Goal: Task Accomplishment & Management: Complete application form

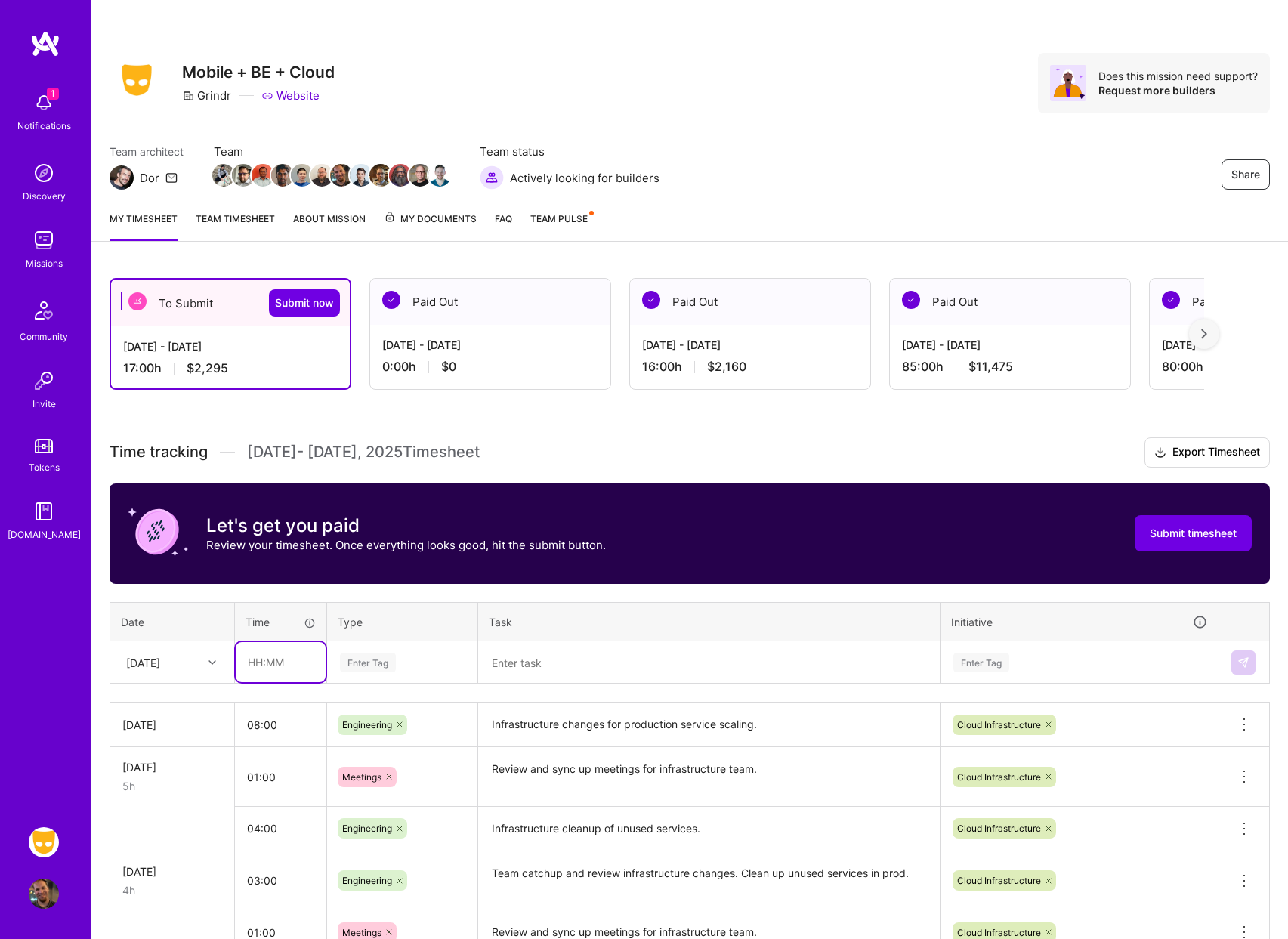
click at [288, 667] on input "text" at bounding box center [280, 662] width 90 height 40
type input "08:00"
click at [384, 668] on div "Enter Tag" at bounding box center [368, 662] width 56 height 23
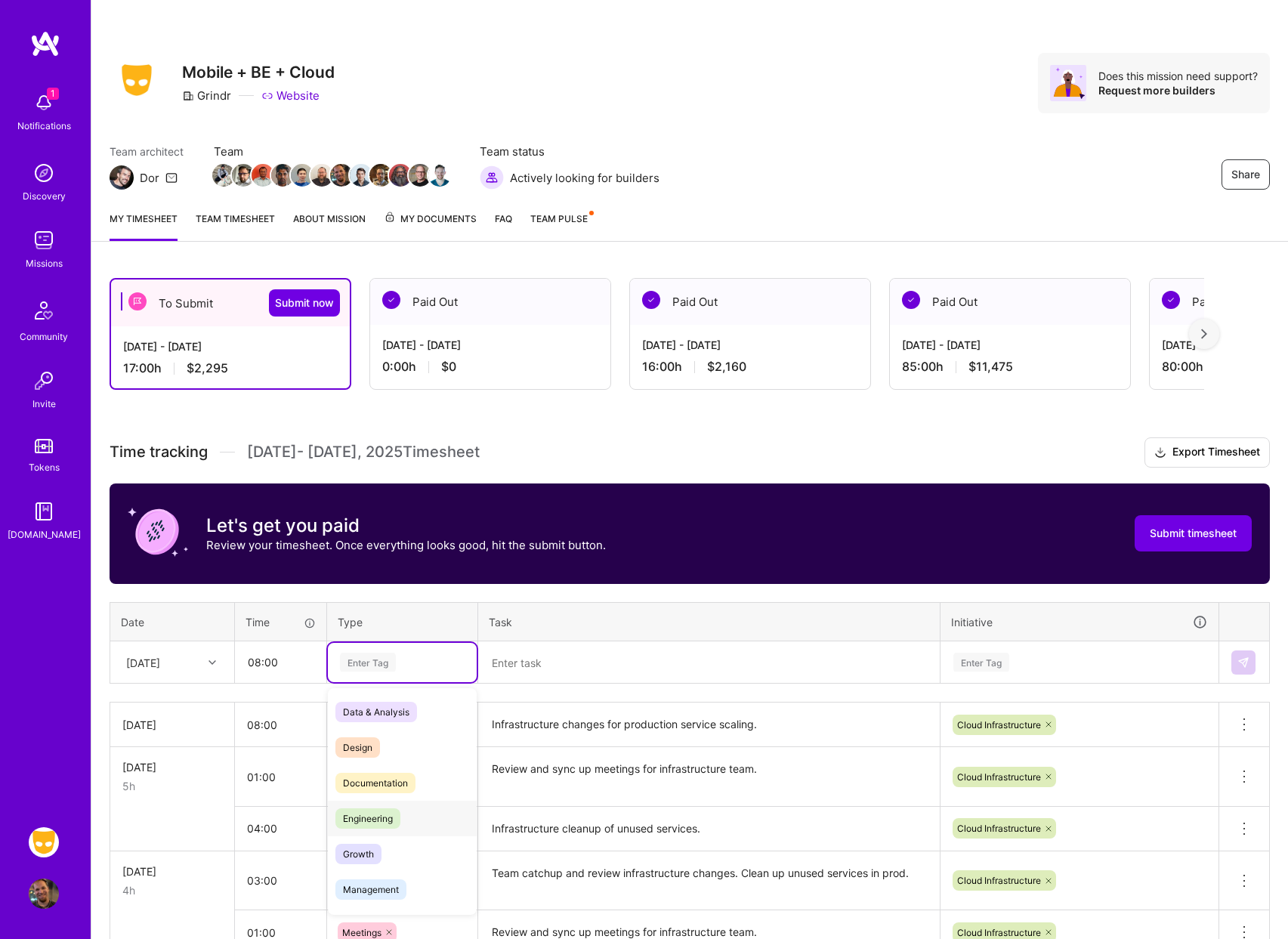
click at [407, 819] on div "Engineering" at bounding box center [402, 819] width 149 height 35
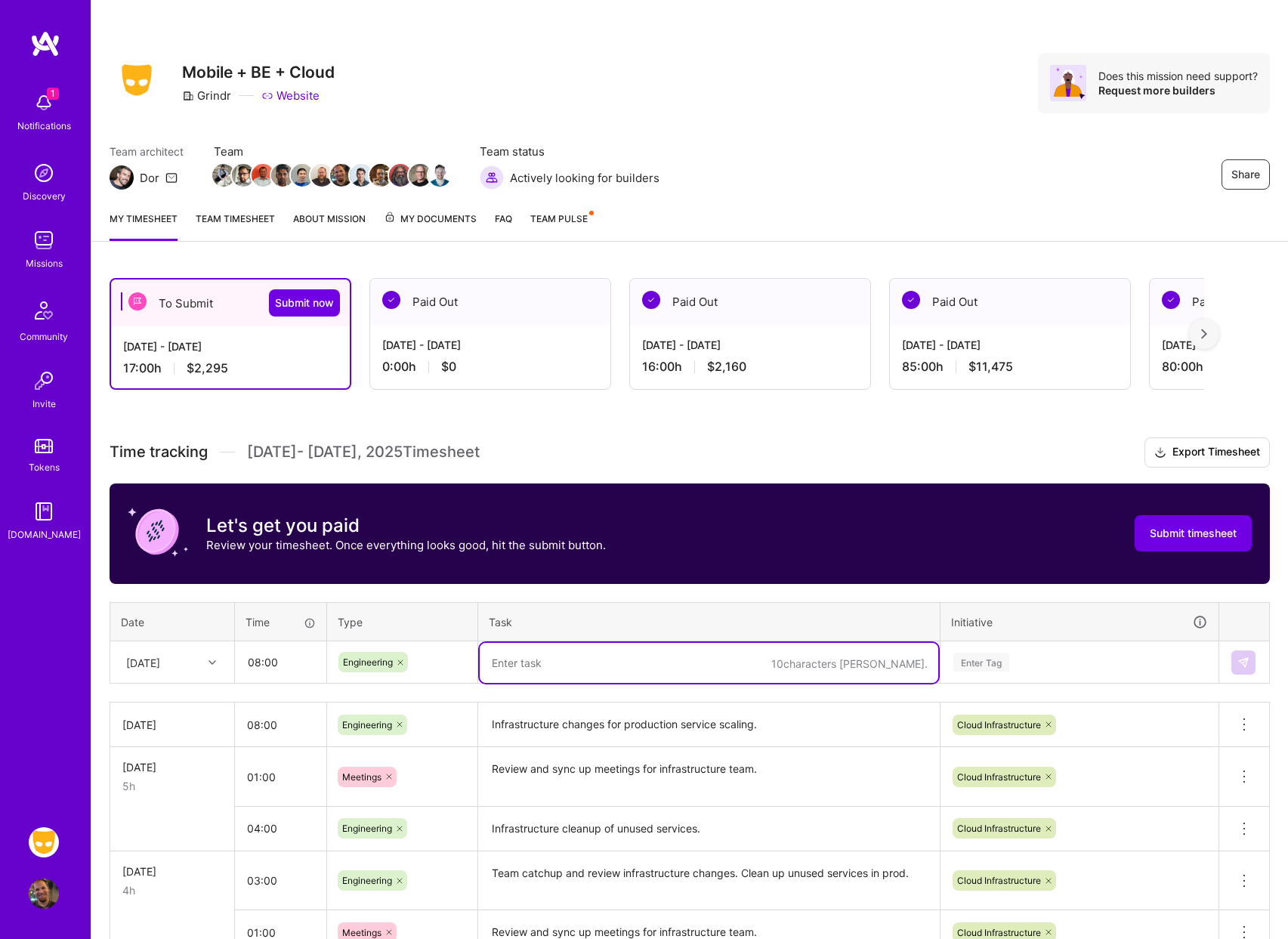
click at [585, 667] on textarea at bounding box center [709, 663] width 459 height 40
click at [653, 660] on textarea "Infrastructure scaling" at bounding box center [709, 663] width 459 height 40
paste textarea "Redis node groups to one, aligning with infrastructure requirements and optimiz…"
click at [619, 663] on textarea "Infrastructure scaling Redis node groups to one, aligning with infrastructure r…" at bounding box center [709, 671] width 459 height 56
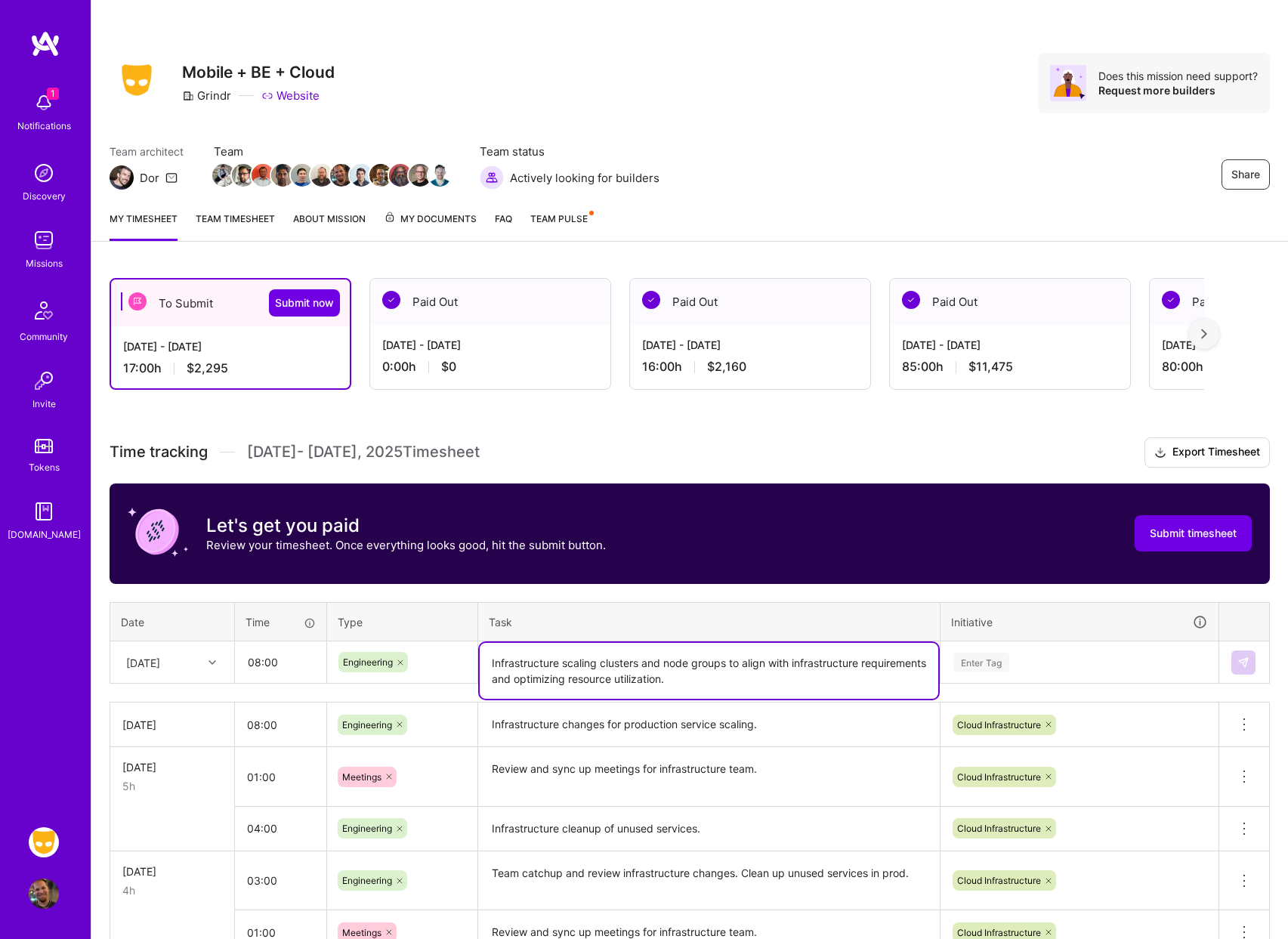
type textarea "Infrastructure scaling clusters and node groups to align with infrastructure re…"
click at [1032, 651] on div "Enter Tag" at bounding box center [1080, 662] width 276 height 39
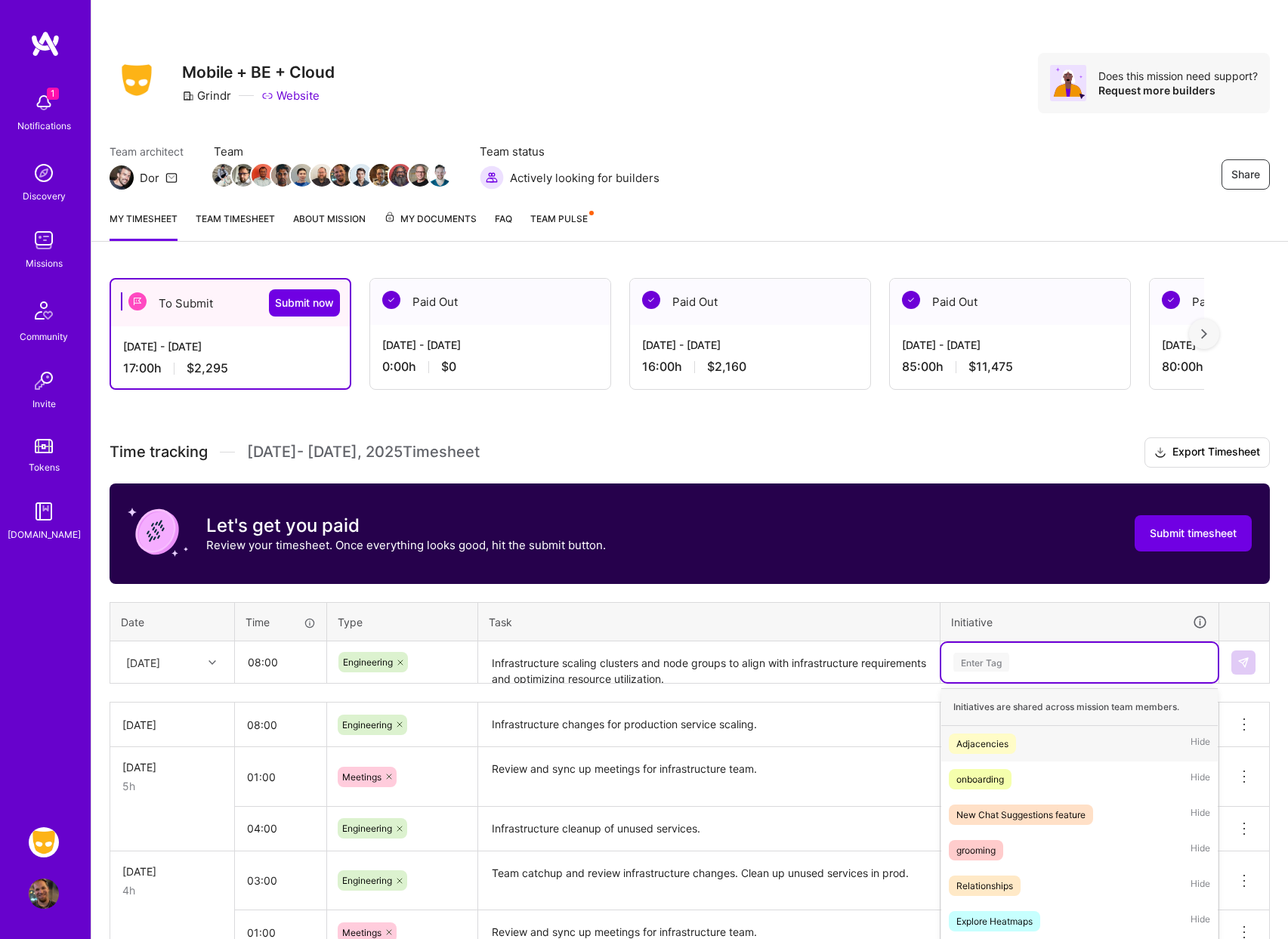
scroll to position [65, 0]
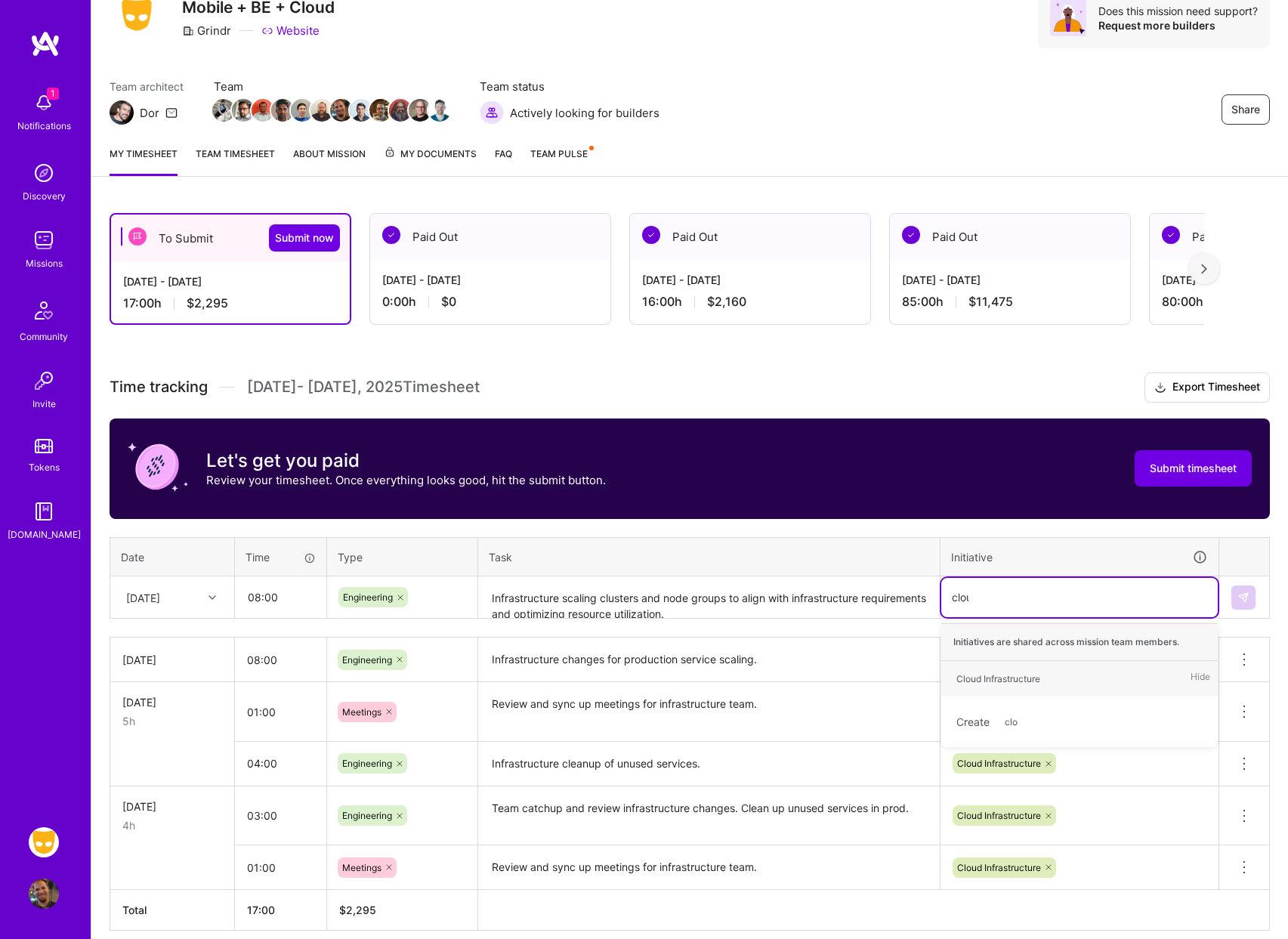
type input "cloud"
click at [1032, 672] on div "Cloud Infrastructure" at bounding box center [998, 679] width 84 height 16
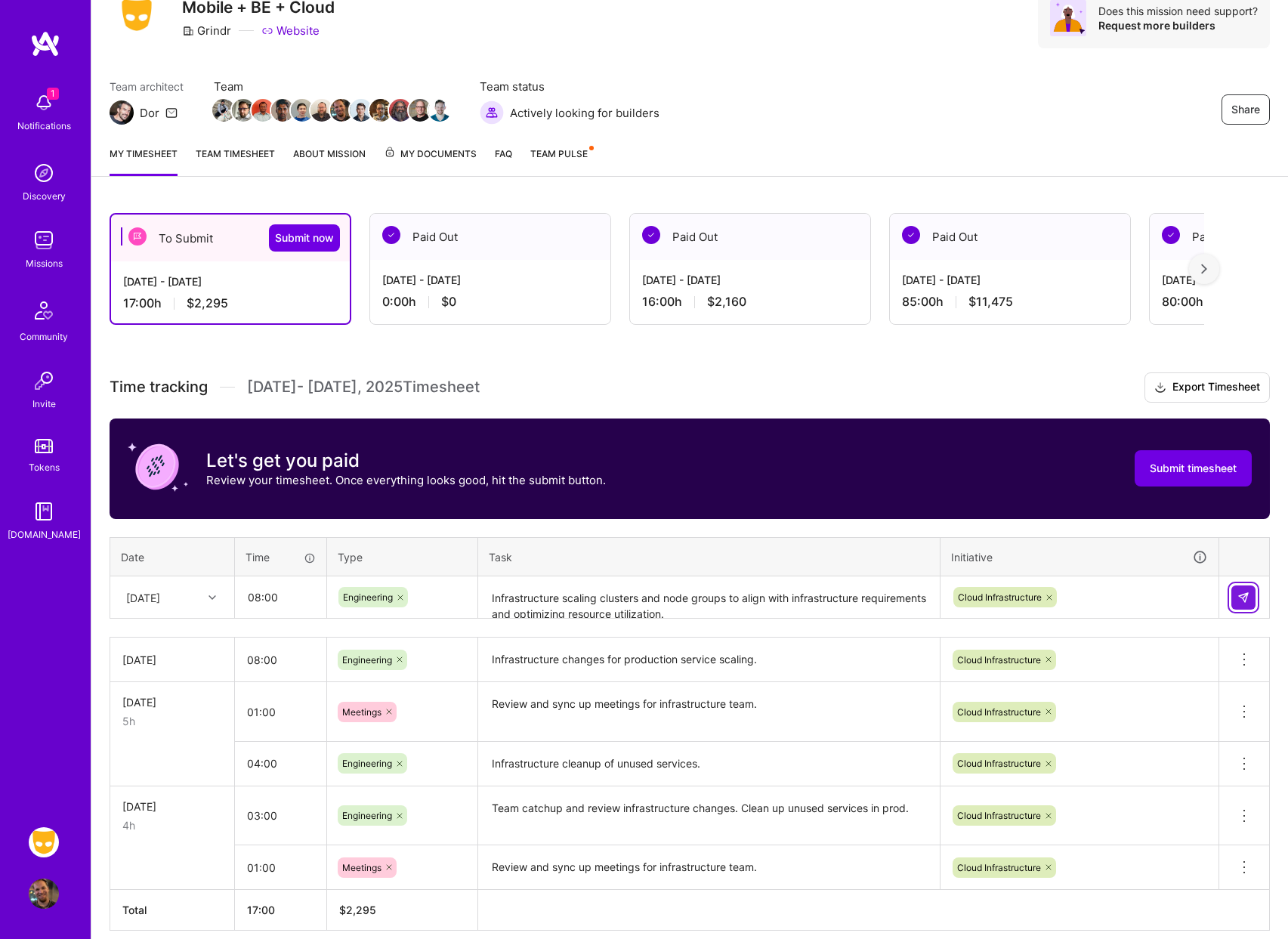
click at [1236, 595] on button at bounding box center [1244, 598] width 24 height 24
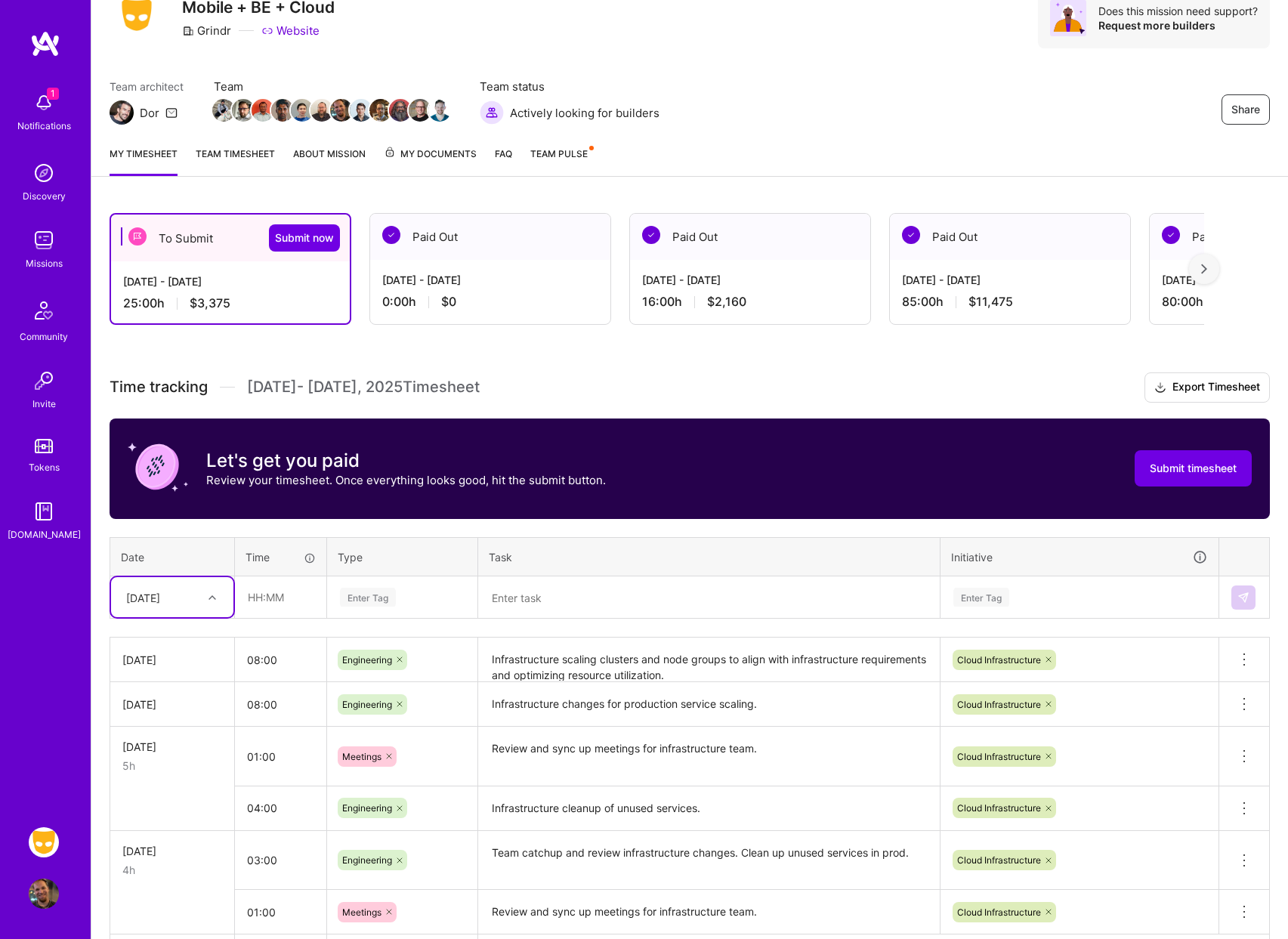
click at [602, 656] on textarea "Infrastructure scaling clusters and node groups to align with infrastructure re…" at bounding box center [709, 659] width 459 height 42
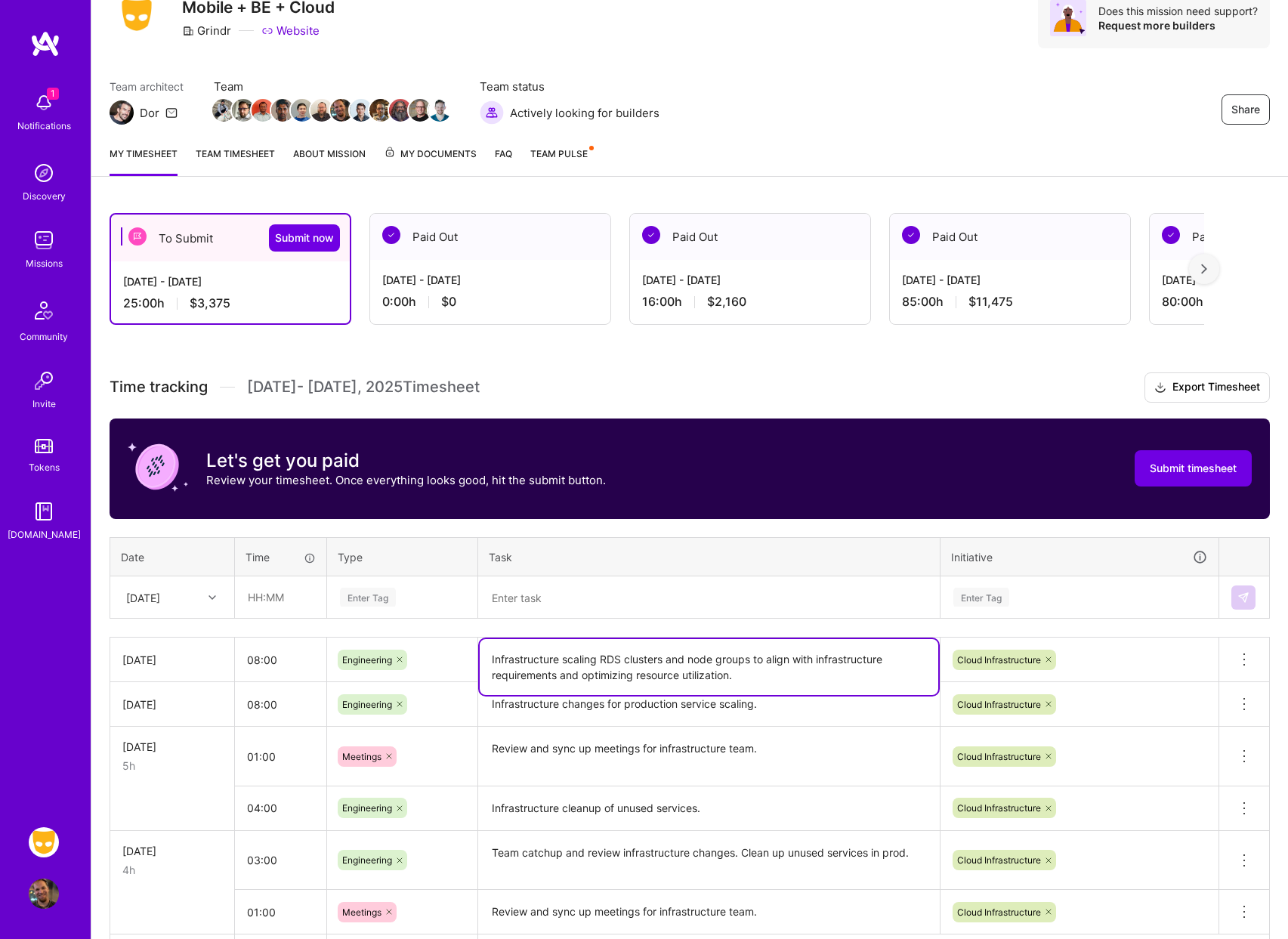
click at [754, 670] on textarea "Infrastructure scaling RDS clusters and node groups to align with infrastructur…" at bounding box center [709, 667] width 459 height 56
drag, startPoint x: 618, startPoint y: 663, endPoint x: 382, endPoint y: 613, distance: 241.2
click at [382, 613] on div "Time tracking [DATE] - [DATE] Timesheet Export Timesheet Let's get you paid Rev…" at bounding box center [689, 674] width 1160 height 602
type textarea "Infrastructure scaling RDS clusters and node groups to align with infrastructur…"
click at [1171, 464] on span "Submit timesheet" at bounding box center [1193, 468] width 87 height 15
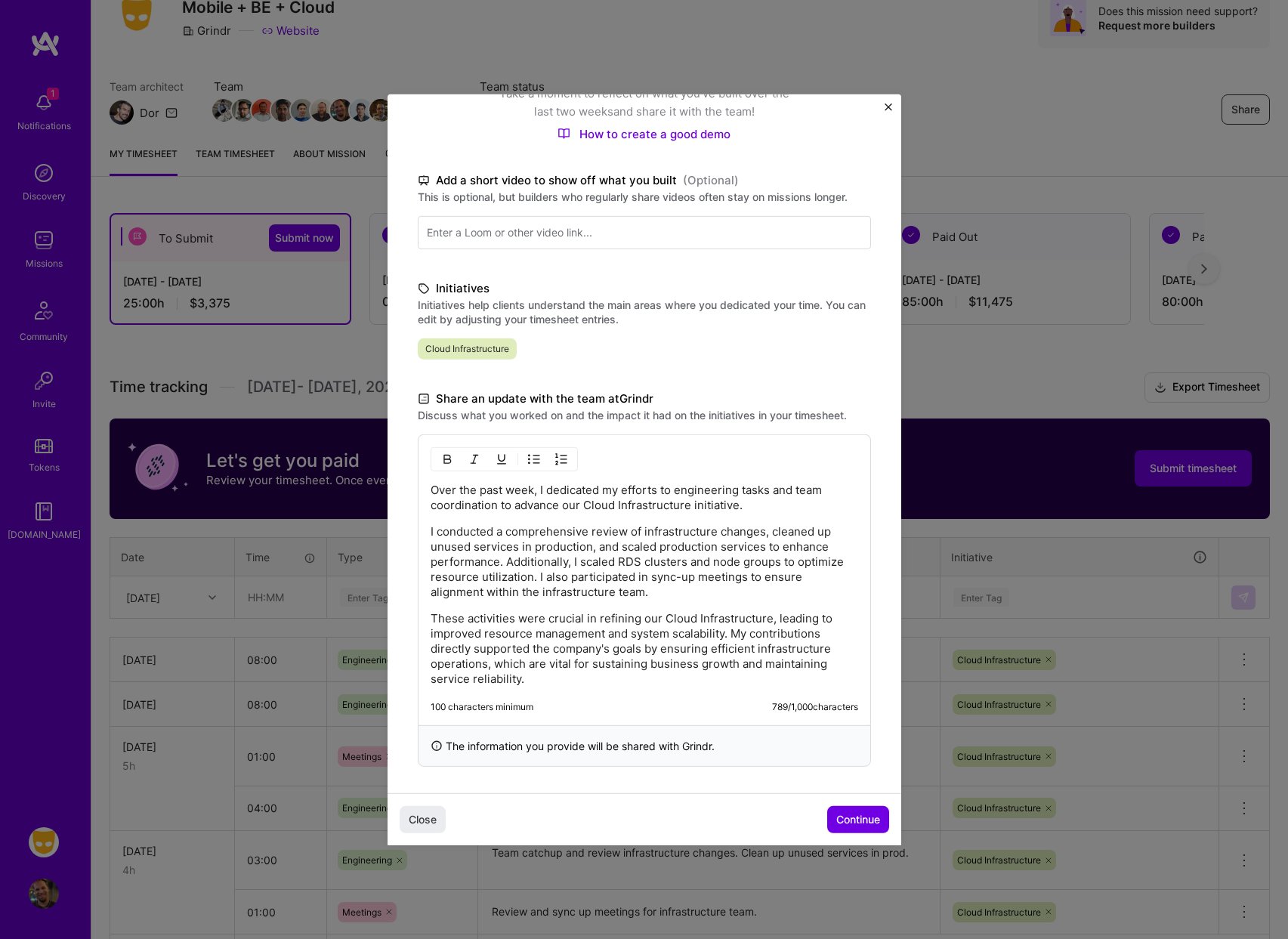
scroll to position [179, 0]
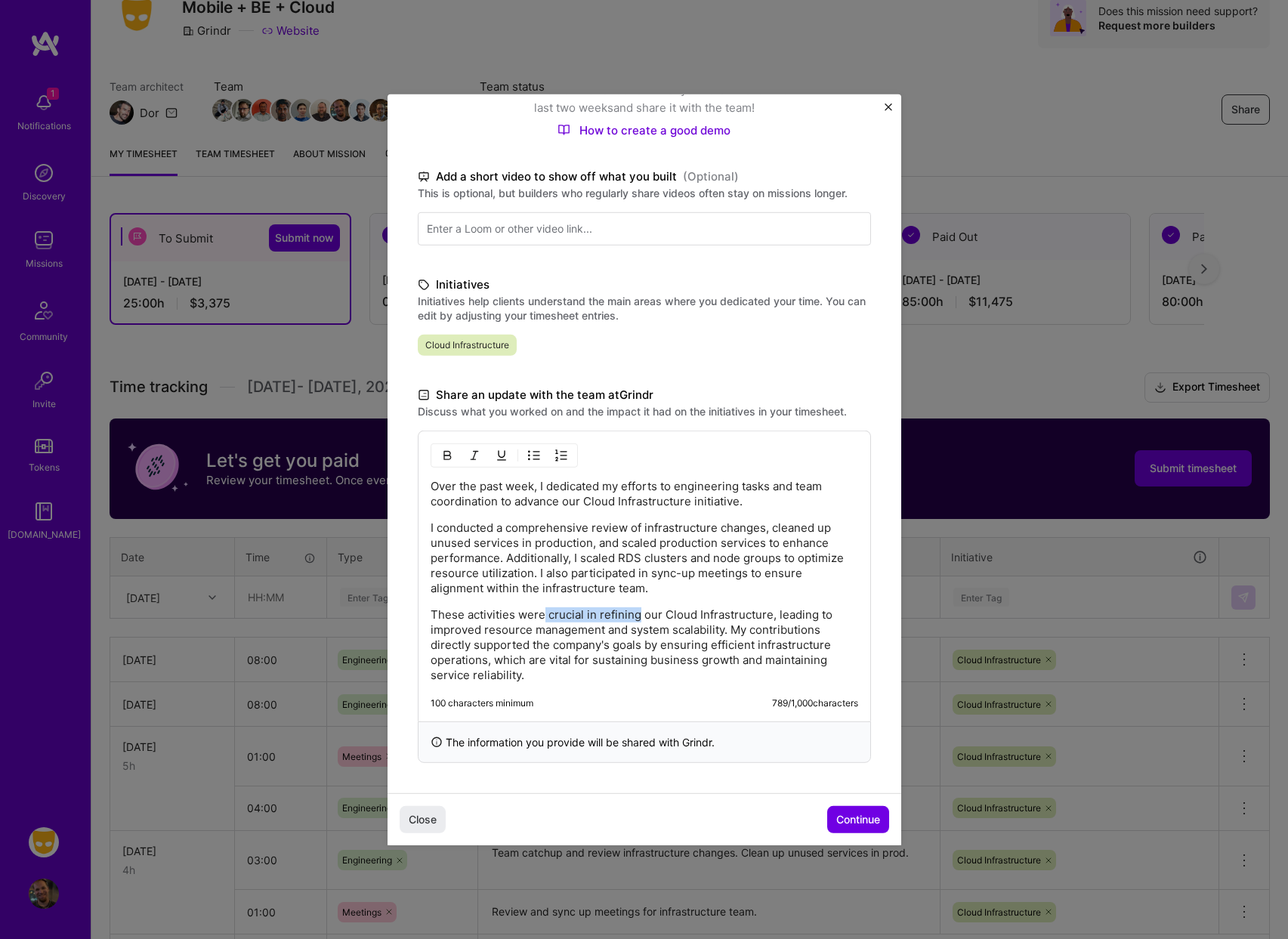
drag, startPoint x: 545, startPoint y: 614, endPoint x: 639, endPoint y: 614, distance: 94.0
click at [639, 614] on p "These activities were crucial in refining our Cloud Infrastructure, leading to …" at bounding box center [644, 644] width 427 height 76
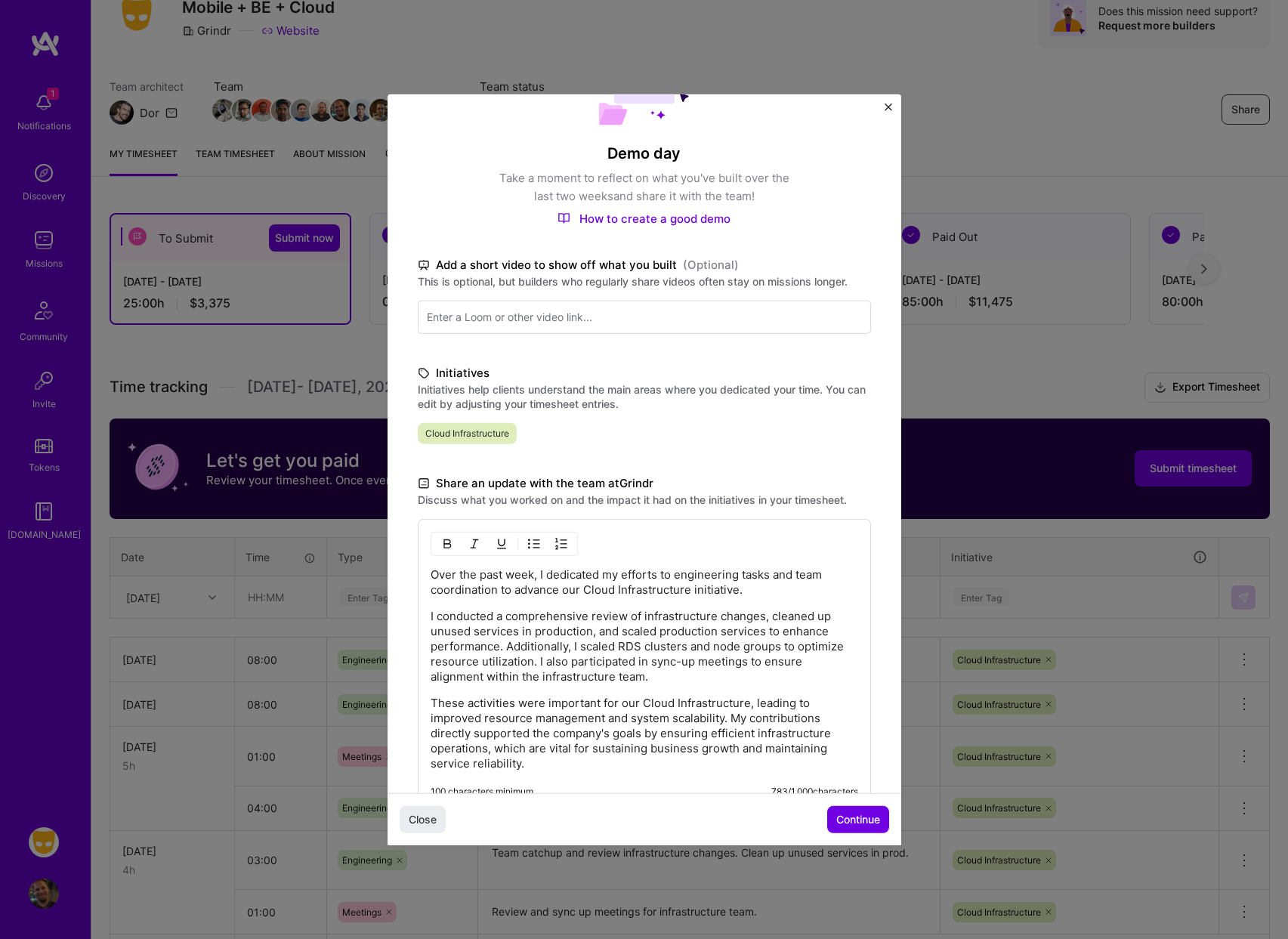
scroll to position [105, 0]
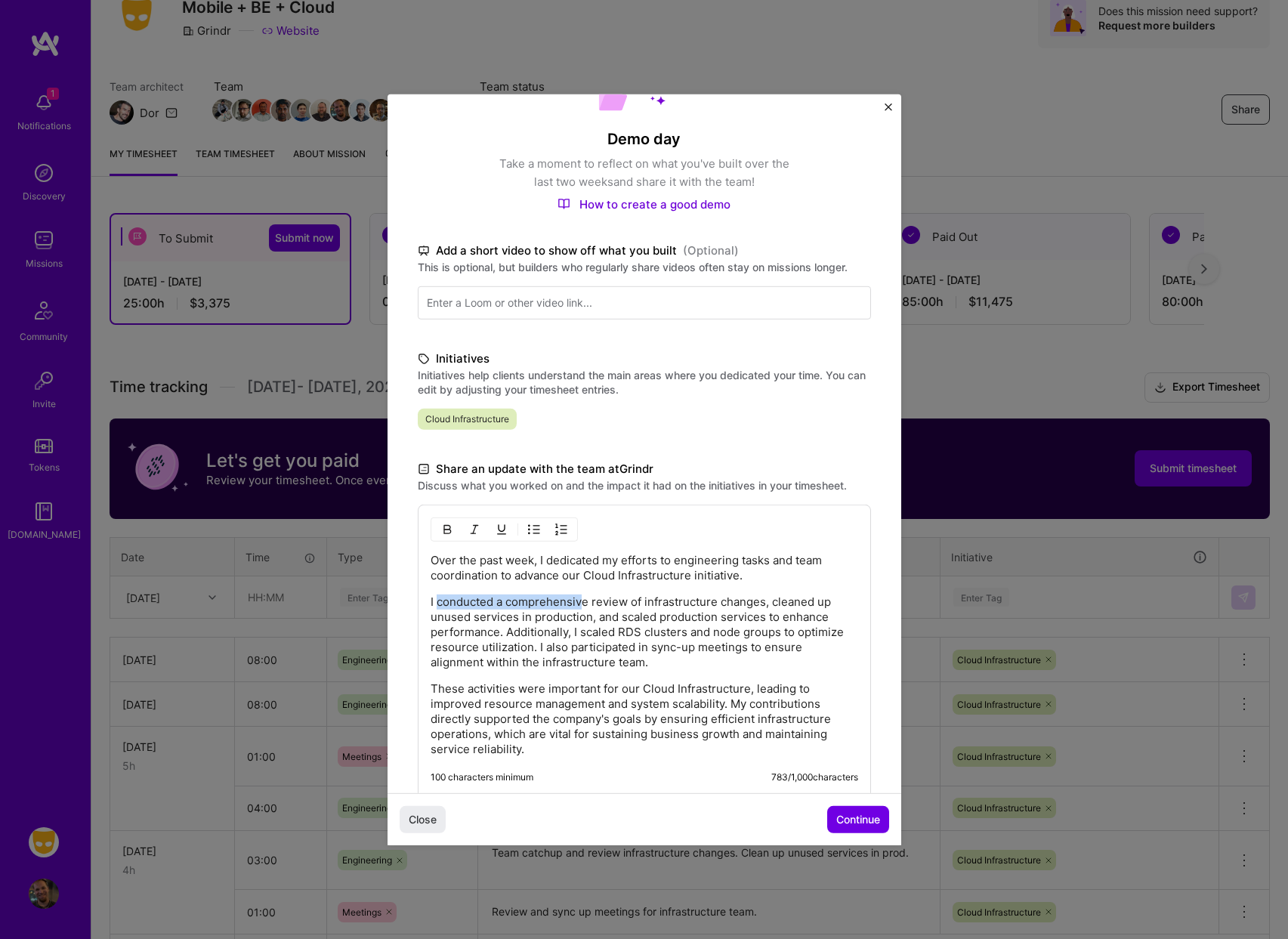
drag, startPoint x: 437, startPoint y: 602, endPoint x: 602, endPoint y: 614, distance: 165.4
click at [582, 600] on p "I conducted a comprehensive review of infrastructure changes, cleaned up unused…" at bounding box center [644, 631] width 427 height 76
click at [859, 822] on span "Continue" at bounding box center [858, 819] width 44 height 15
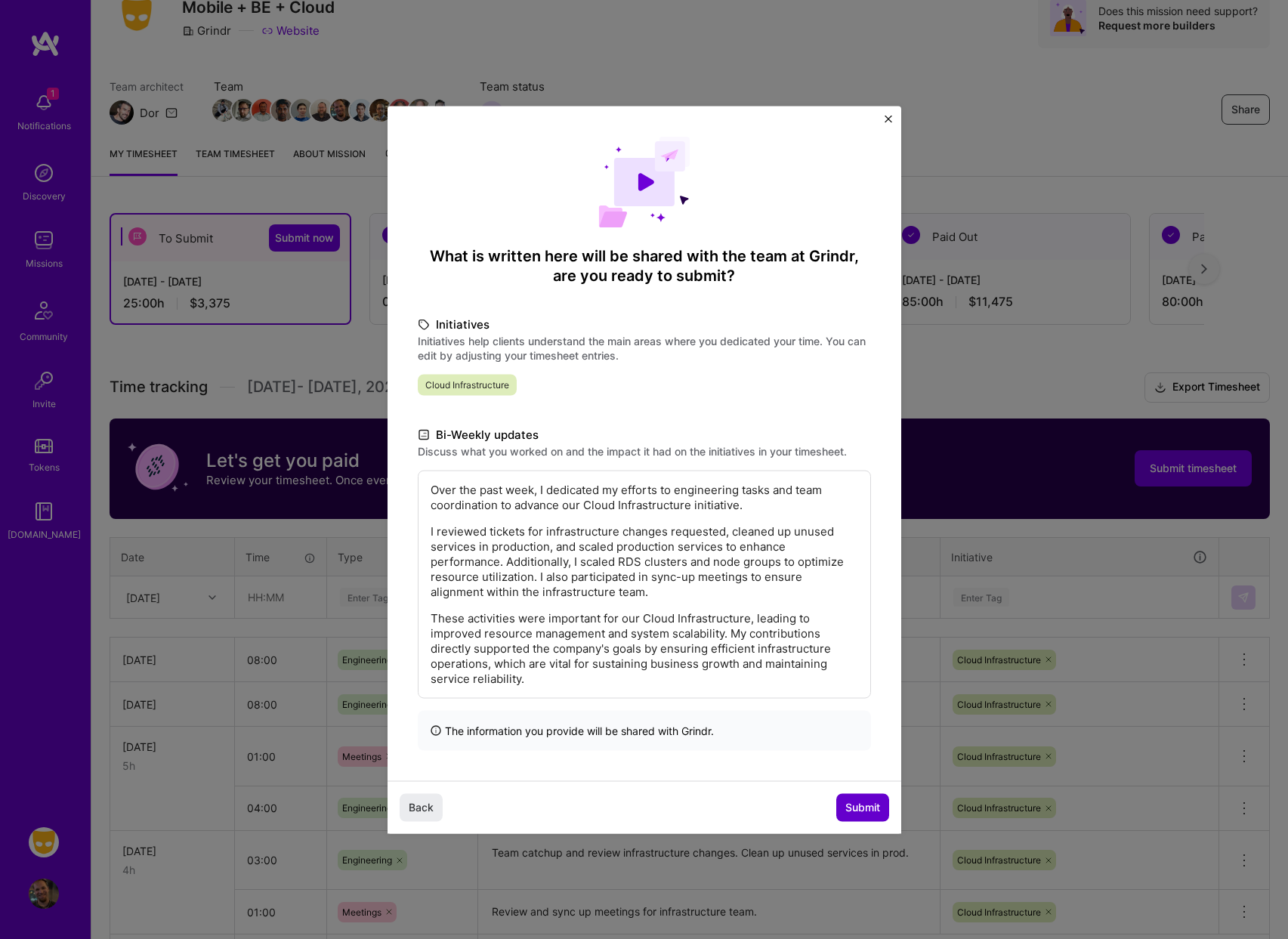
click at [872, 802] on span "Submit" at bounding box center [862, 807] width 35 height 15
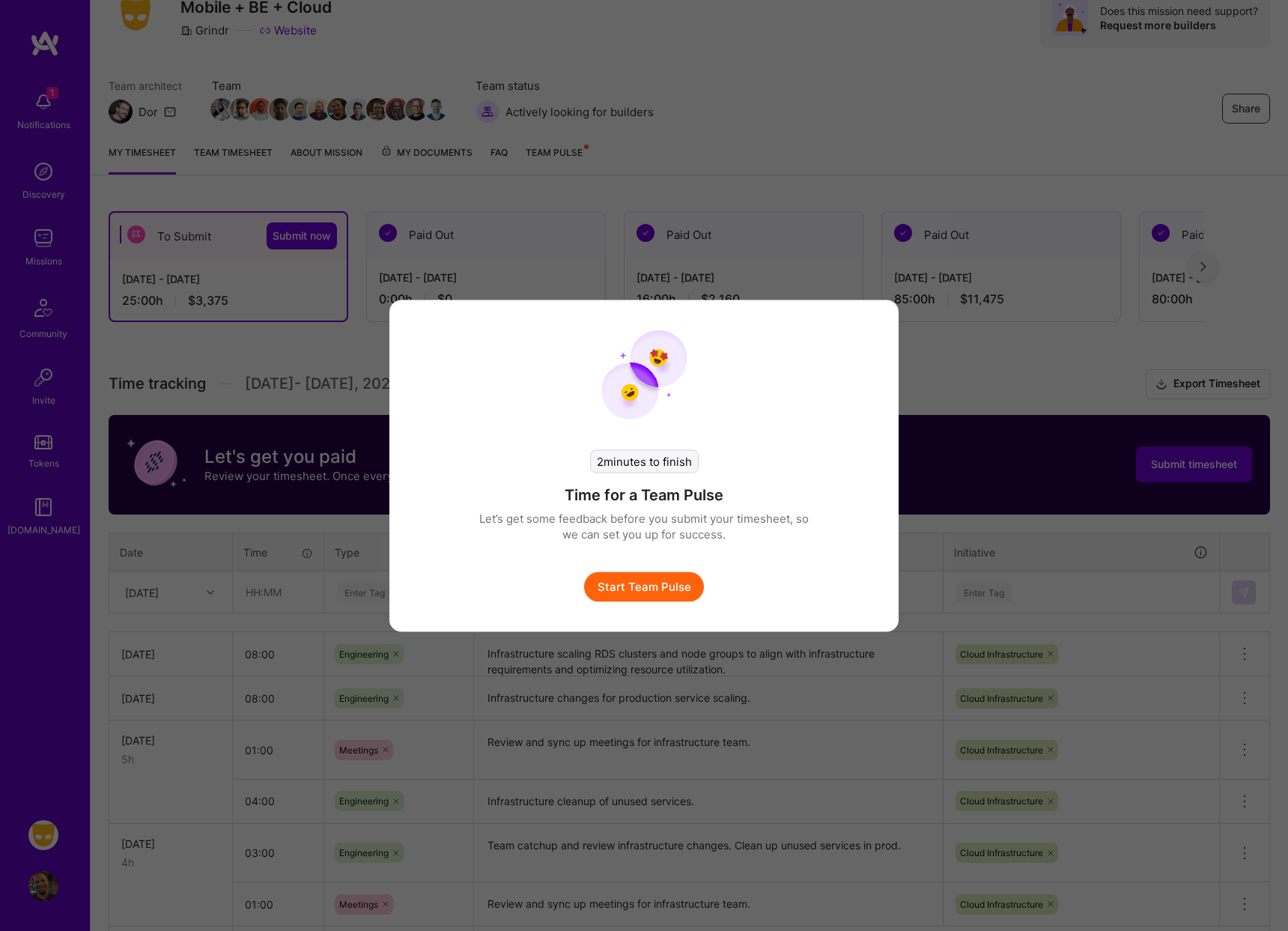
click at [653, 588] on button "Start Team Pulse" at bounding box center [644, 586] width 119 height 30
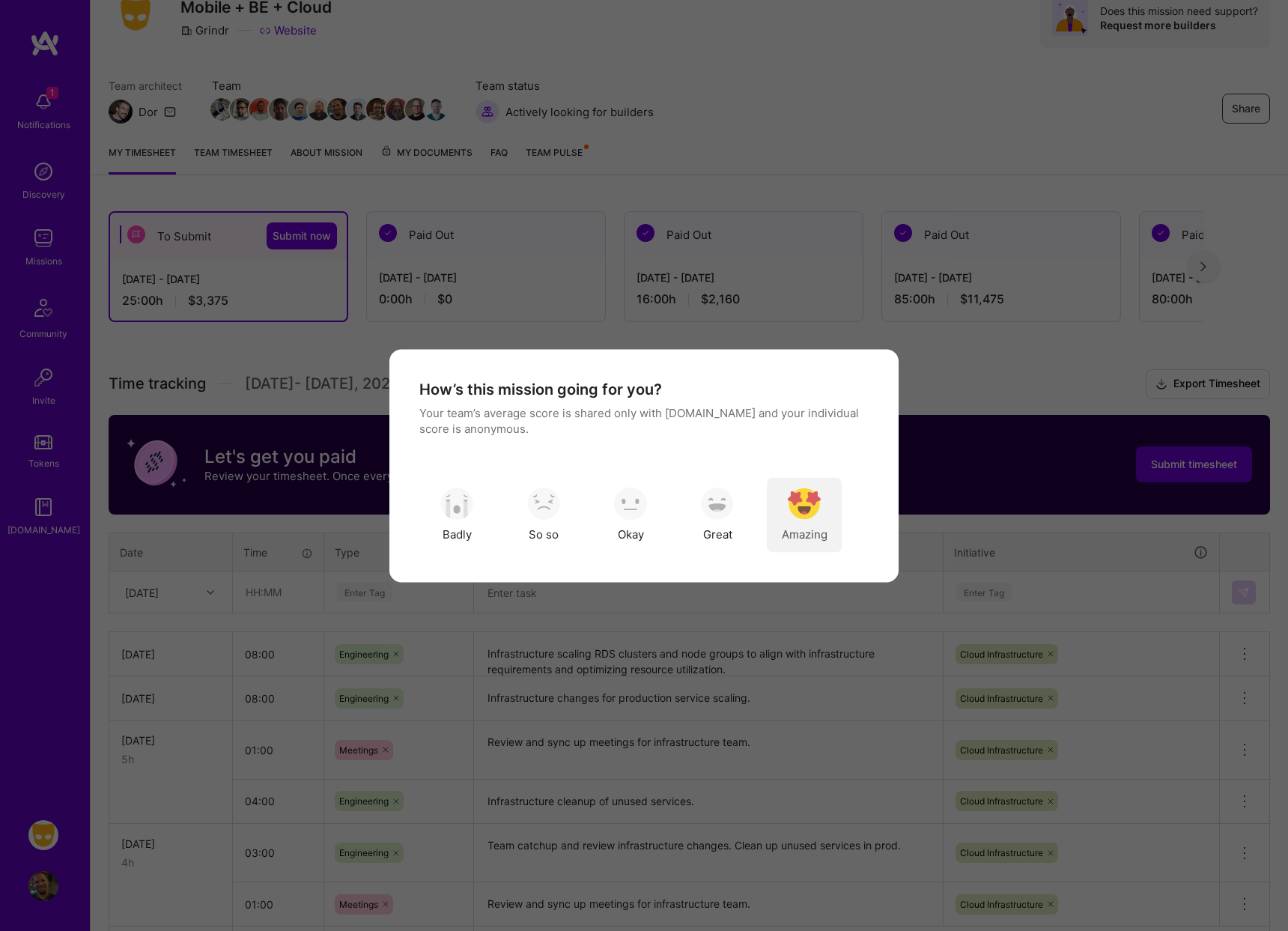
click at [792, 503] on img "modal" at bounding box center [804, 503] width 33 height 33
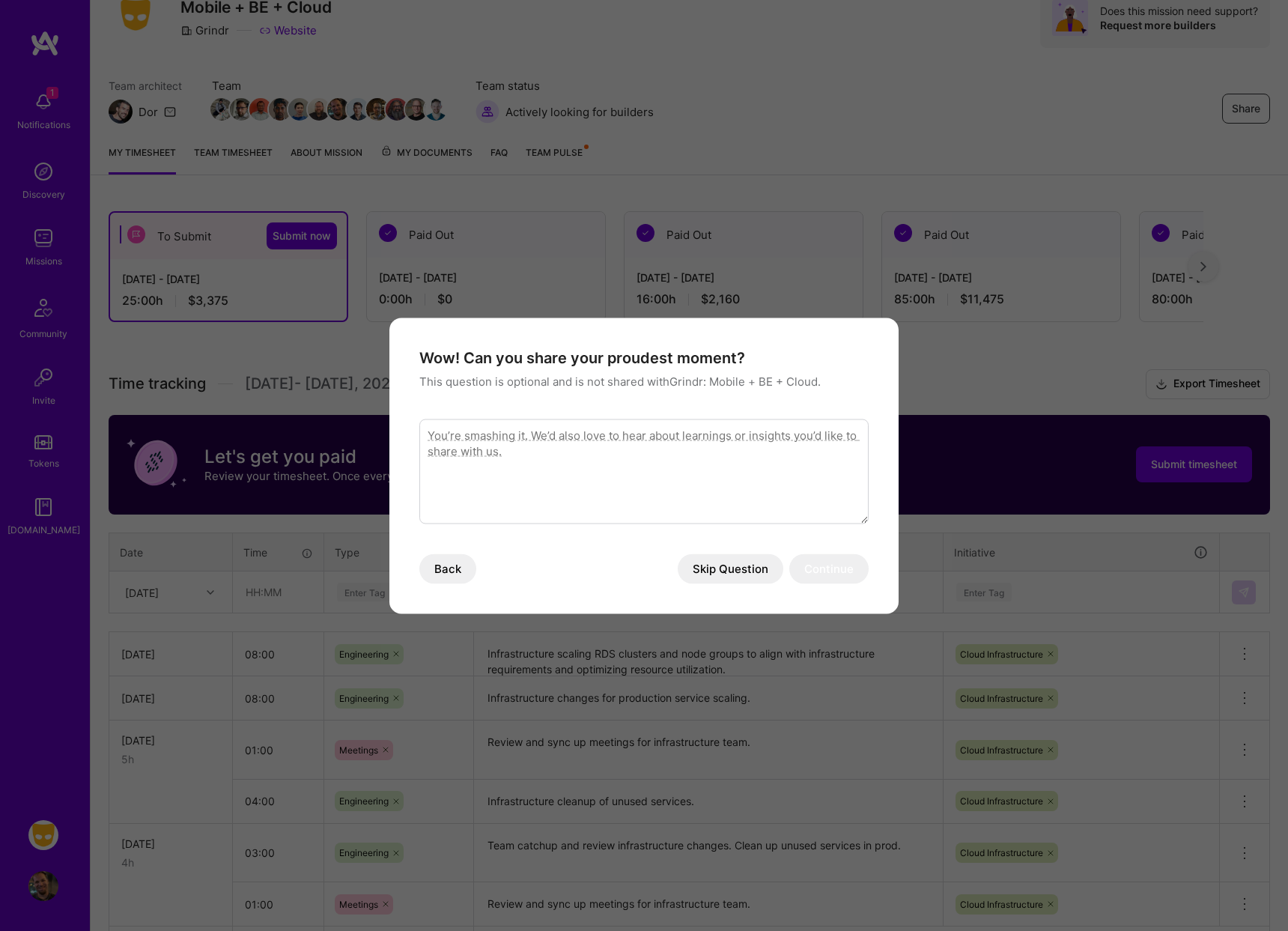
click at [742, 567] on button "Skip Question" at bounding box center [730, 569] width 106 height 30
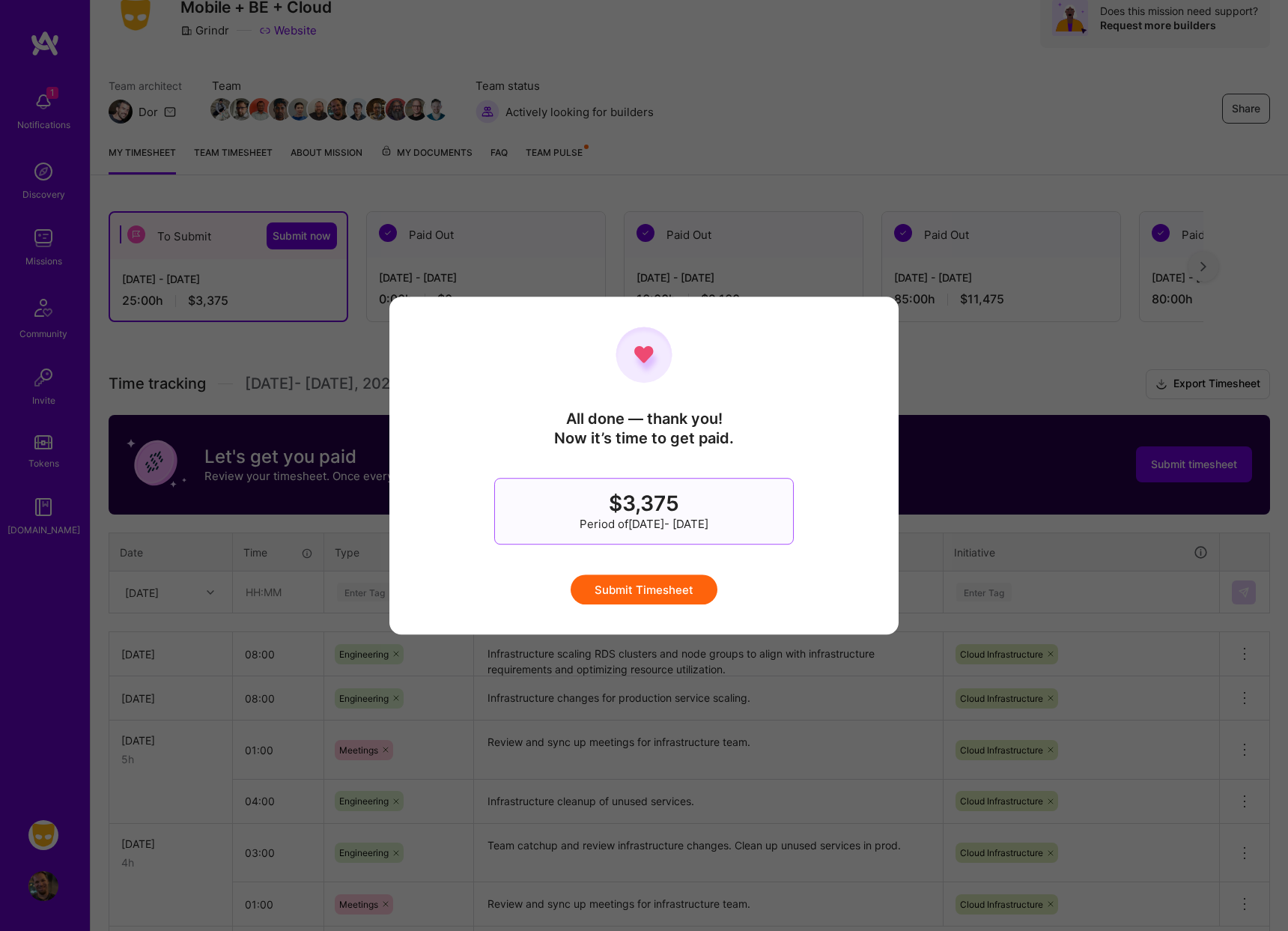
click at [693, 591] on button "Submit Timesheet" at bounding box center [644, 589] width 147 height 30
